Goal: Information Seeking & Learning: Learn about a topic

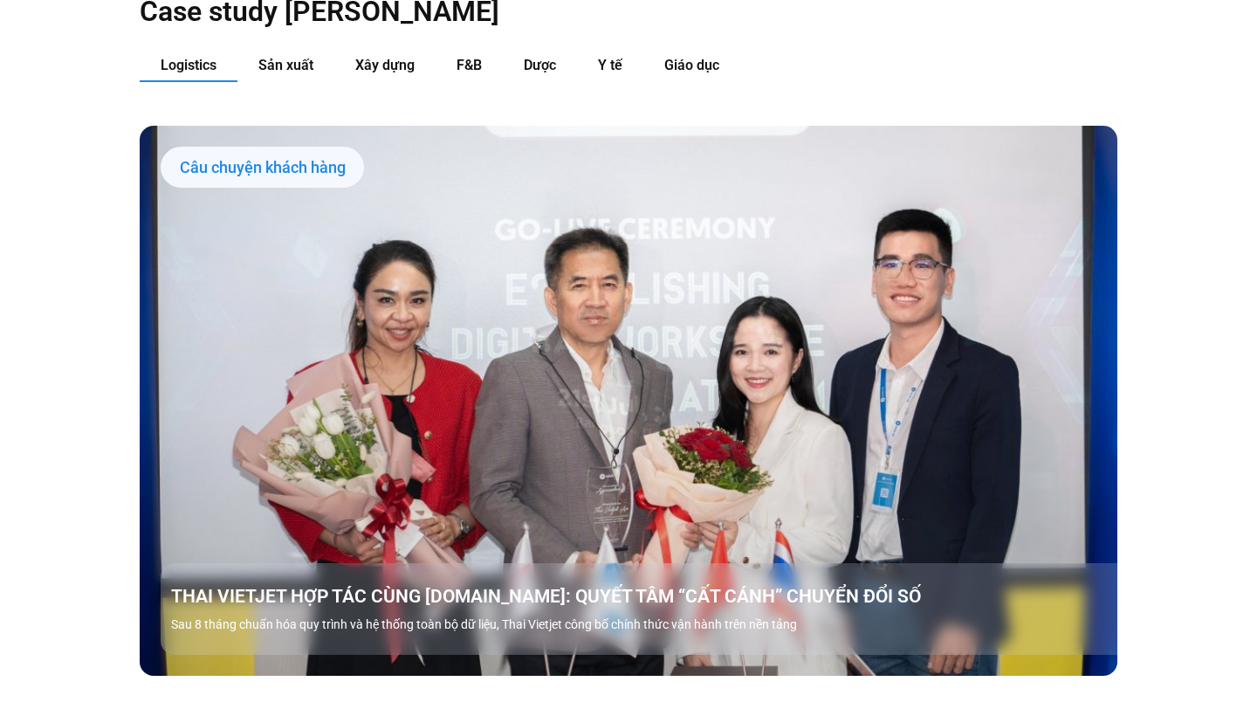
scroll to position [1889, 0]
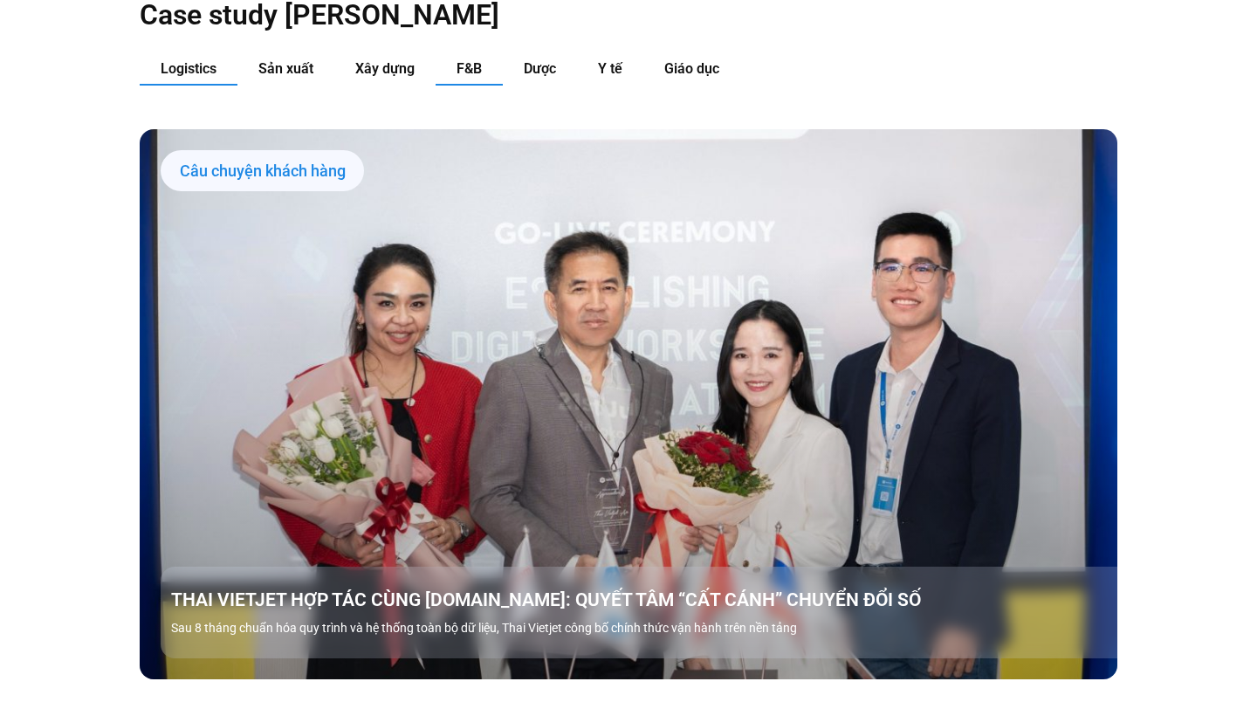
click at [495, 53] on button "F&B" at bounding box center [469, 69] width 67 height 32
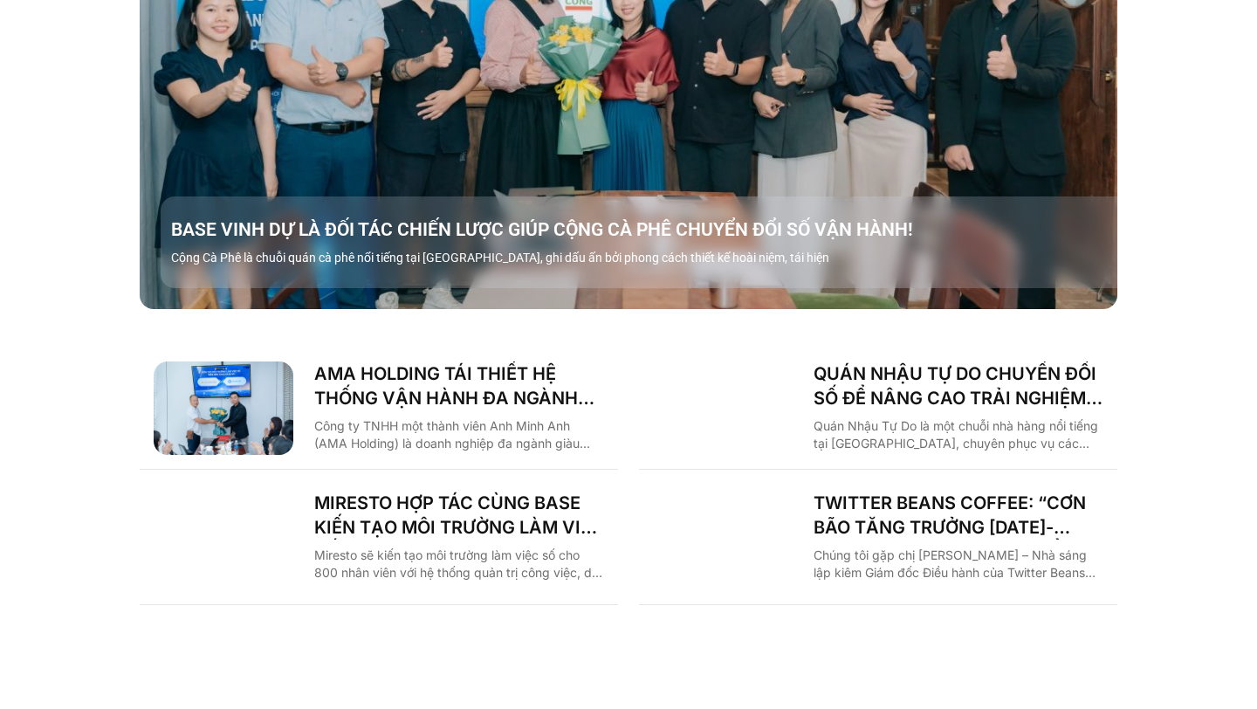
scroll to position [2219, 0]
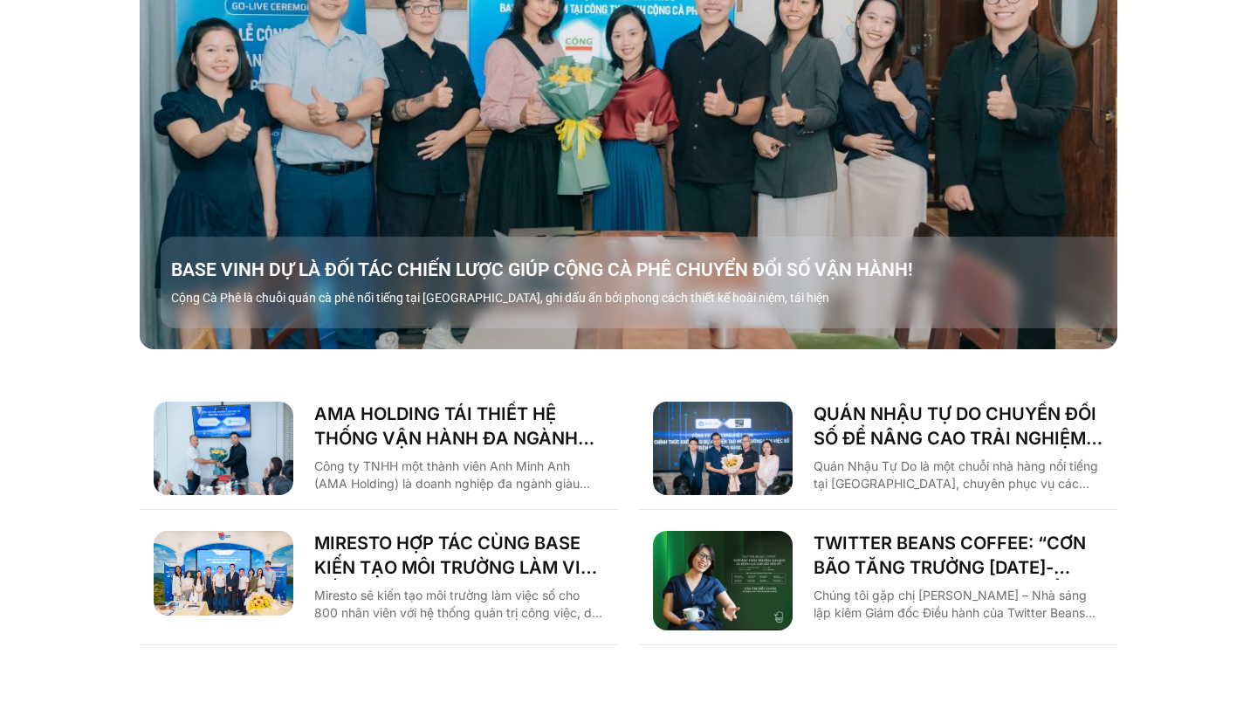
click at [493, 163] on link "Các tab. Mở mục bằng phím Enter hoặc Space, đóng bằng phím Esc và di chuyển bằn…" at bounding box center [629, 74] width 978 height 550
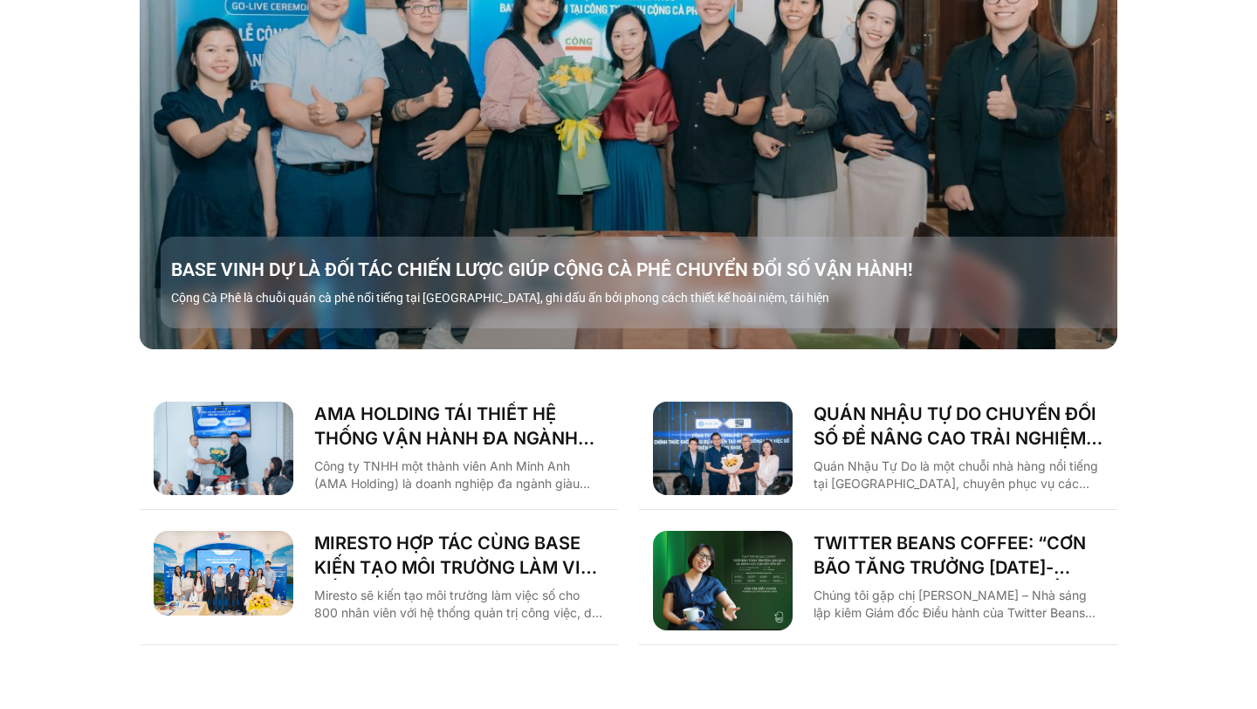
click at [719, 556] on img "Các tab. Mở mục bằng phím Enter hoặc Space, đóng bằng phím Esc và di chuyển bằn…" at bounding box center [723, 581] width 140 height 100
